Goal: Use online tool/utility

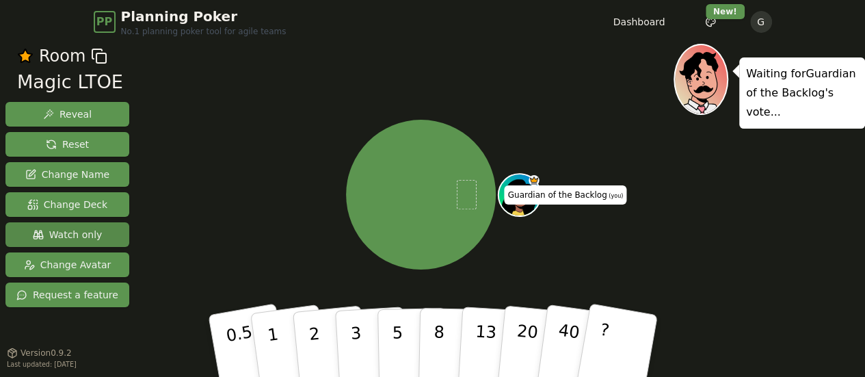
click at [66, 233] on span "Watch only" at bounding box center [68, 235] width 70 height 14
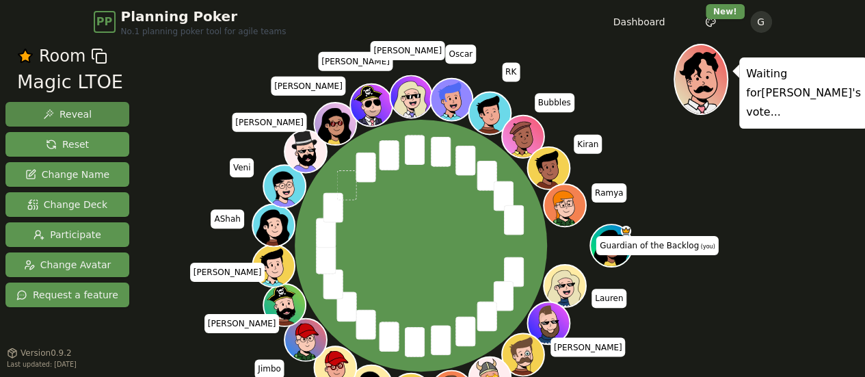
click at [66, 120] on span "Reveal" at bounding box center [67, 114] width 49 height 14
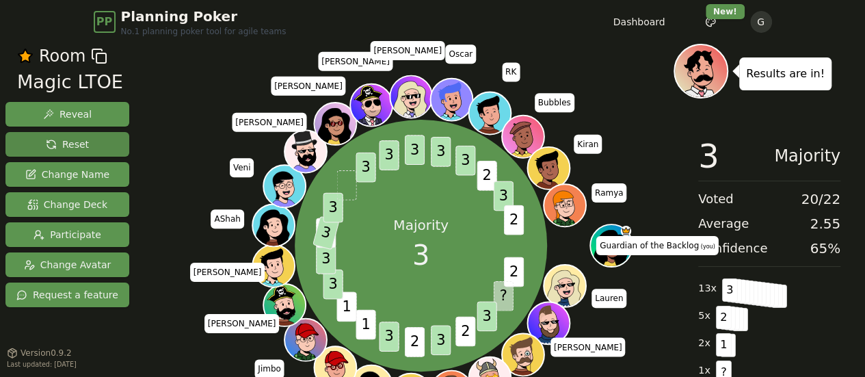
click at [66, 141] on span "Reset" at bounding box center [67, 144] width 43 height 14
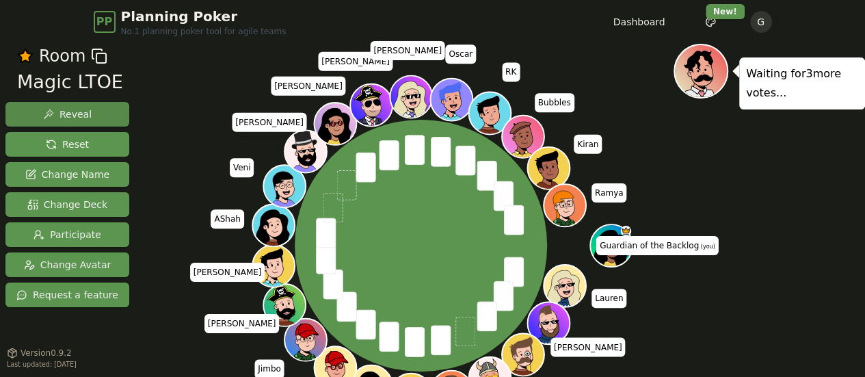
click at [85, 118] on span "Reveal" at bounding box center [67, 114] width 49 height 14
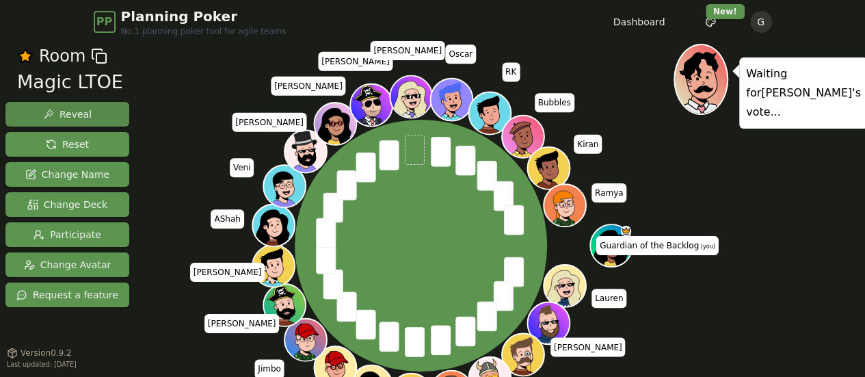
click at [72, 113] on span "Reveal" at bounding box center [67, 114] width 49 height 14
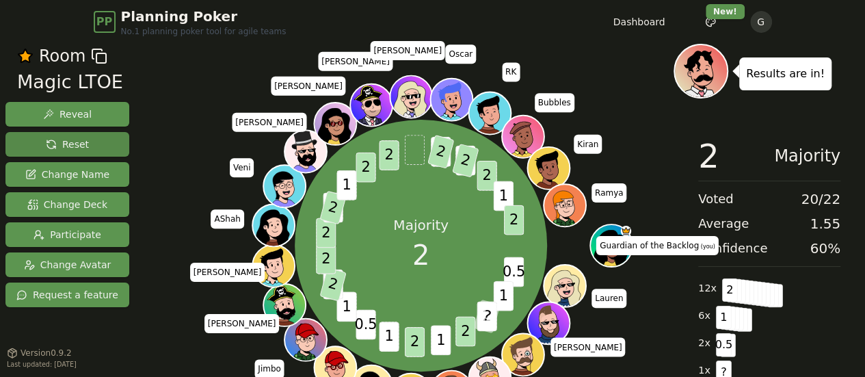
click at [77, 145] on span "Reset" at bounding box center [67, 144] width 43 height 14
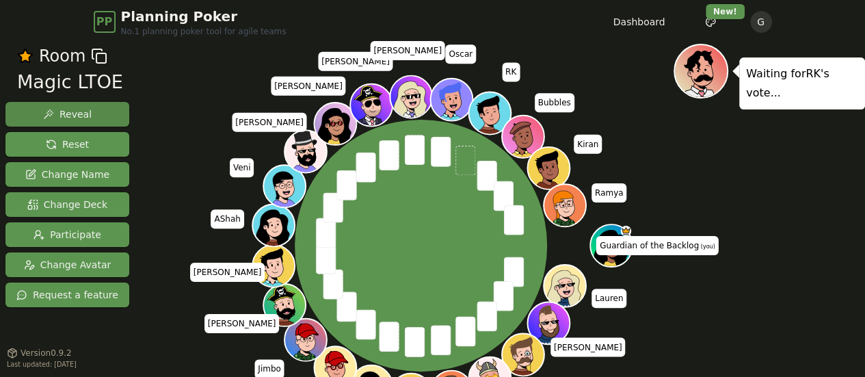
click at [88, 114] on button "Reveal" at bounding box center [67, 114] width 124 height 25
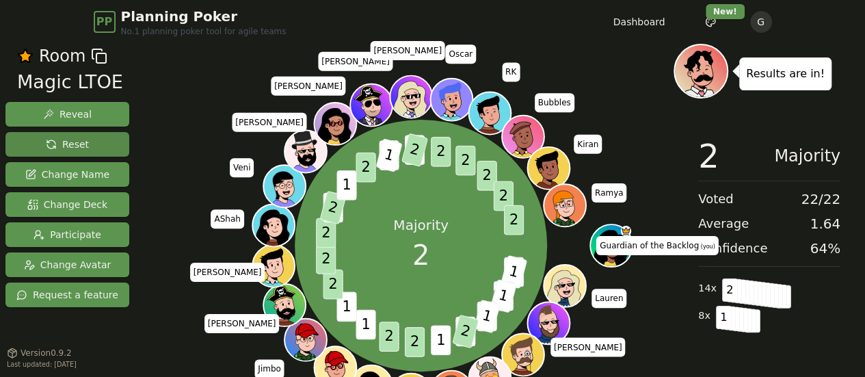
click at [74, 145] on span "Reset" at bounding box center [67, 144] width 43 height 14
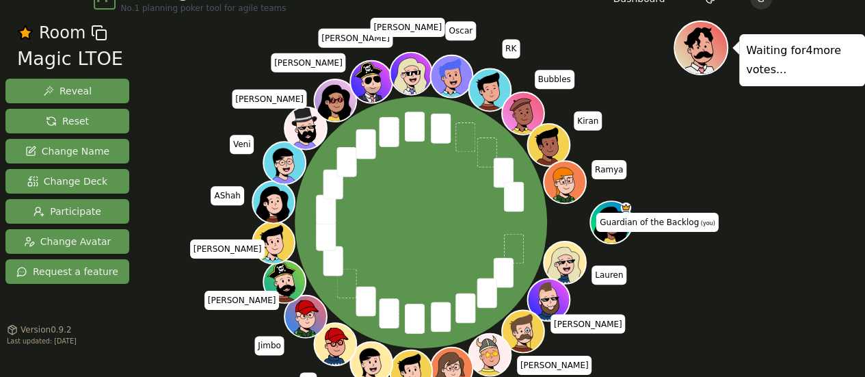
scroll to position [23, 0]
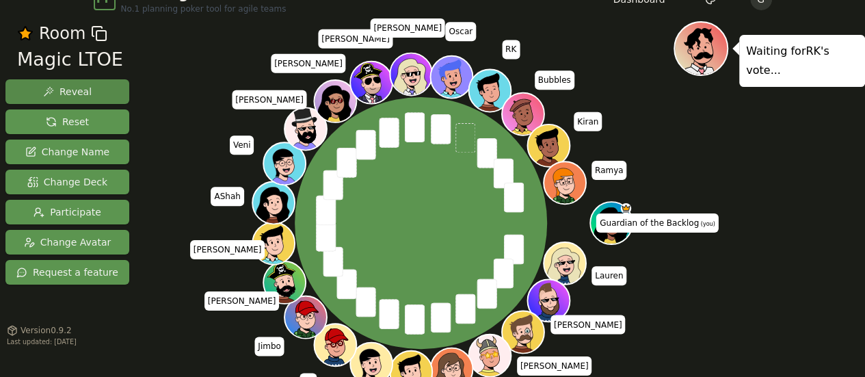
click at [100, 94] on button "Reveal" at bounding box center [67, 91] width 124 height 25
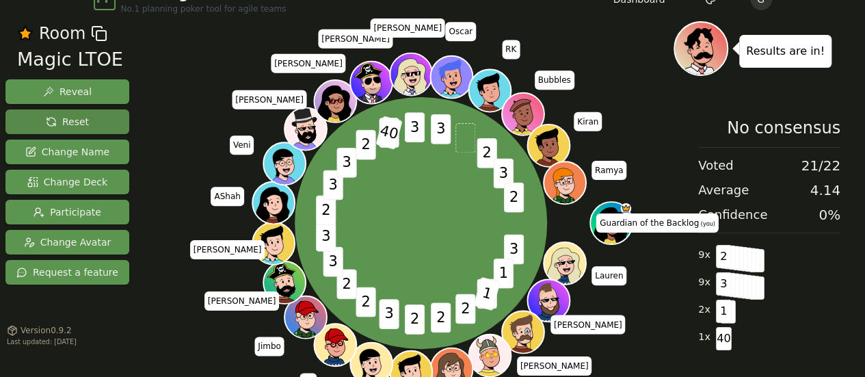
click at [86, 122] on button "Reset" at bounding box center [67, 121] width 124 height 25
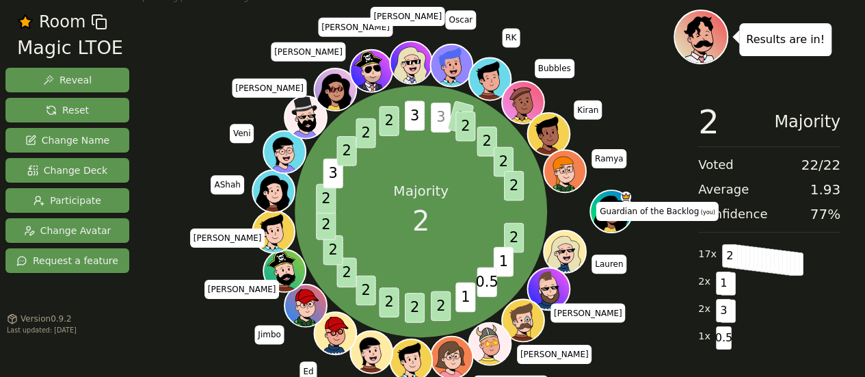
scroll to position [0, 0]
